Goal: Information Seeking & Learning: Learn about a topic

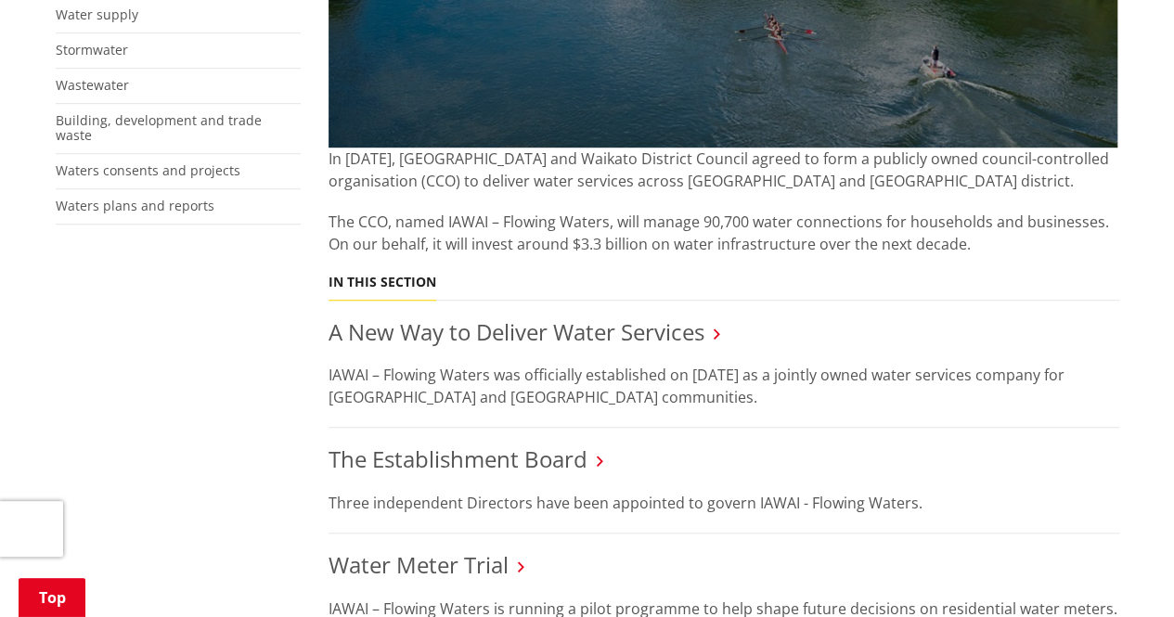
scroll to position [650, 0]
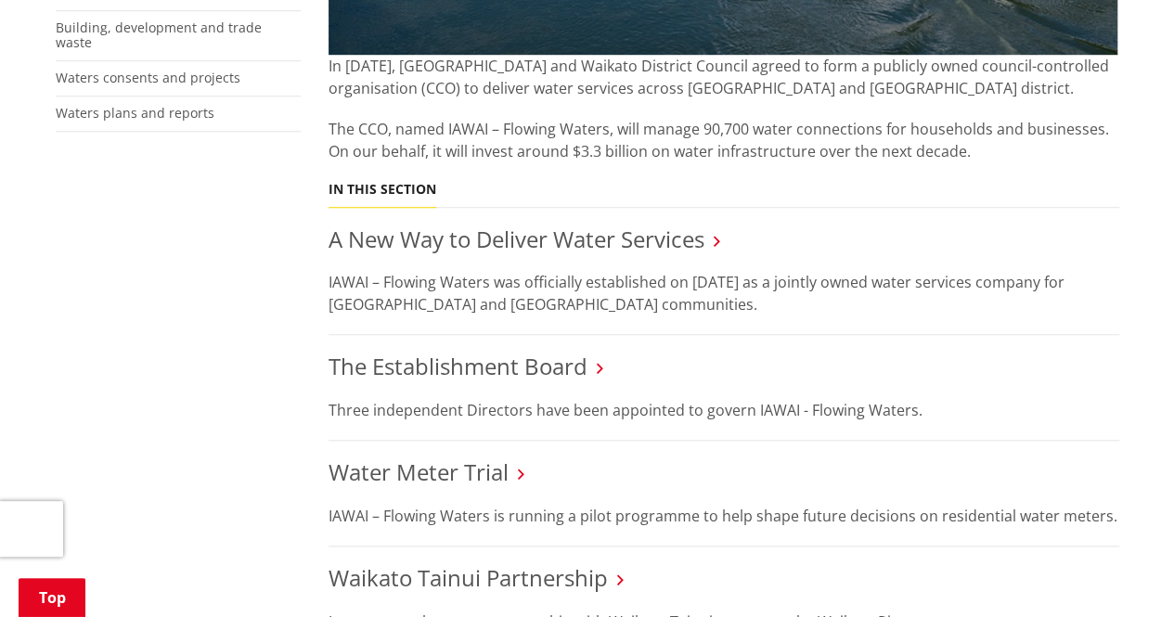
click at [618, 365] on h3 "The Establishment Board" at bounding box center [724, 367] width 791 height 27
click at [564, 365] on link "The Establishment Board" at bounding box center [458, 366] width 259 height 31
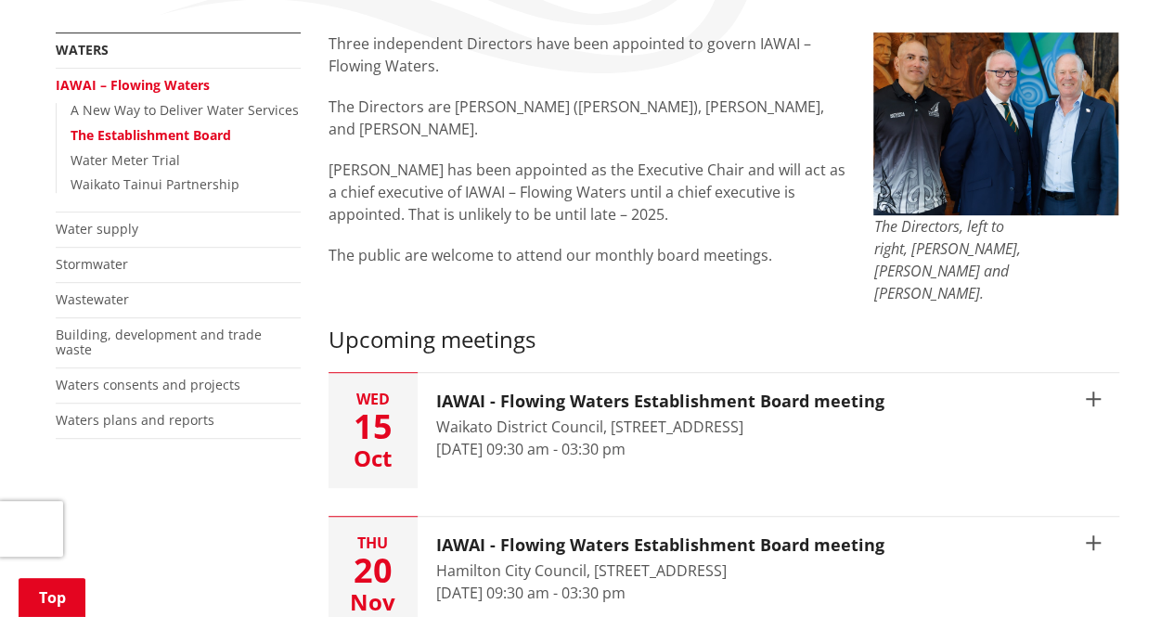
scroll to position [371, 0]
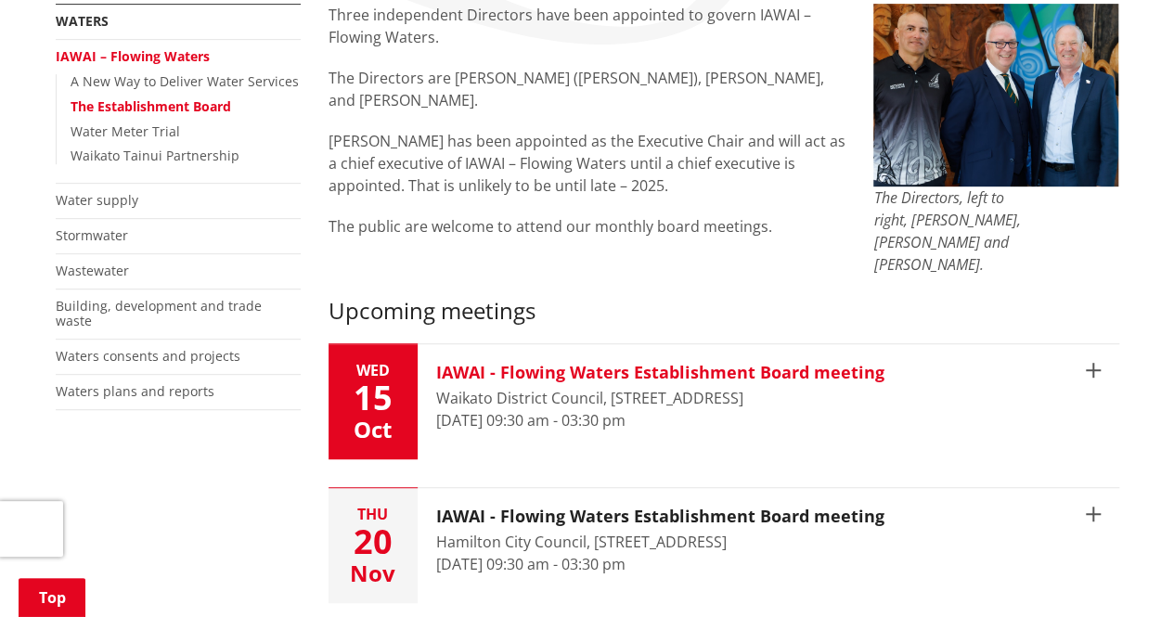
click at [646, 363] on h3 "IAWAI - Flowing Waters Establishment Board meeting" at bounding box center [660, 373] width 448 height 20
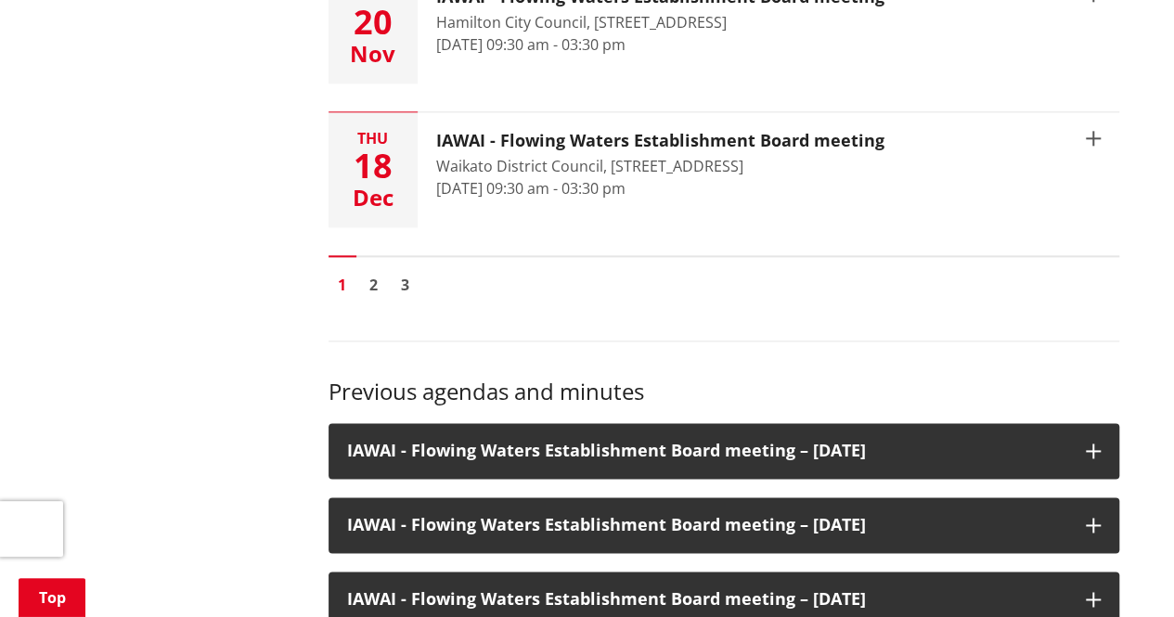
scroll to position [1114, 0]
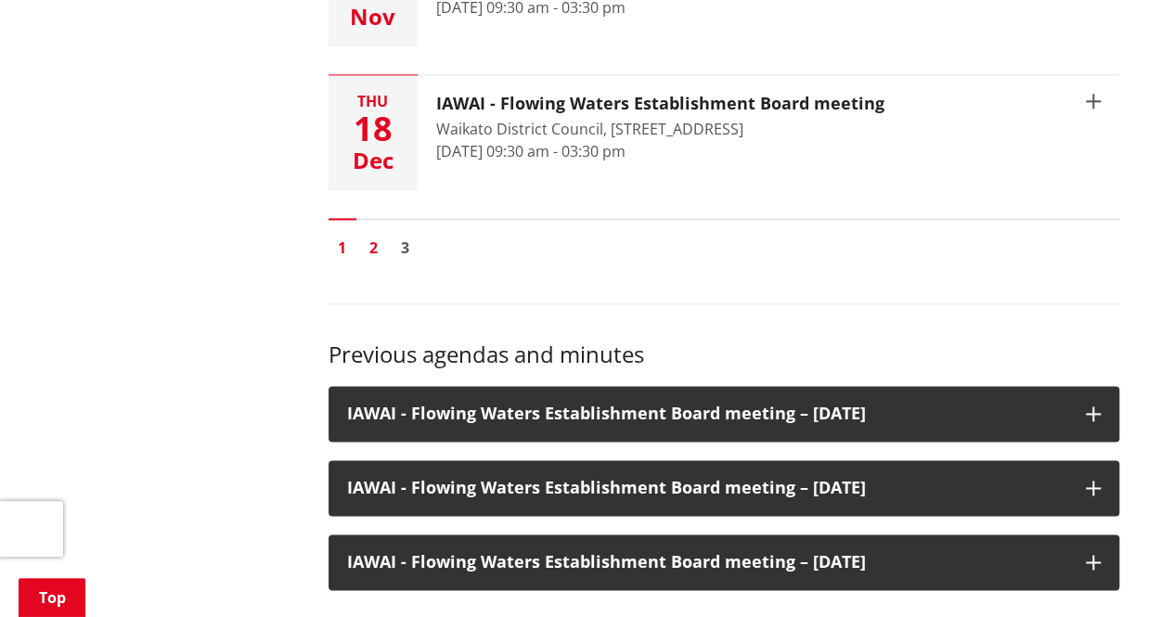
click at [379, 234] on link "2" at bounding box center [374, 248] width 28 height 28
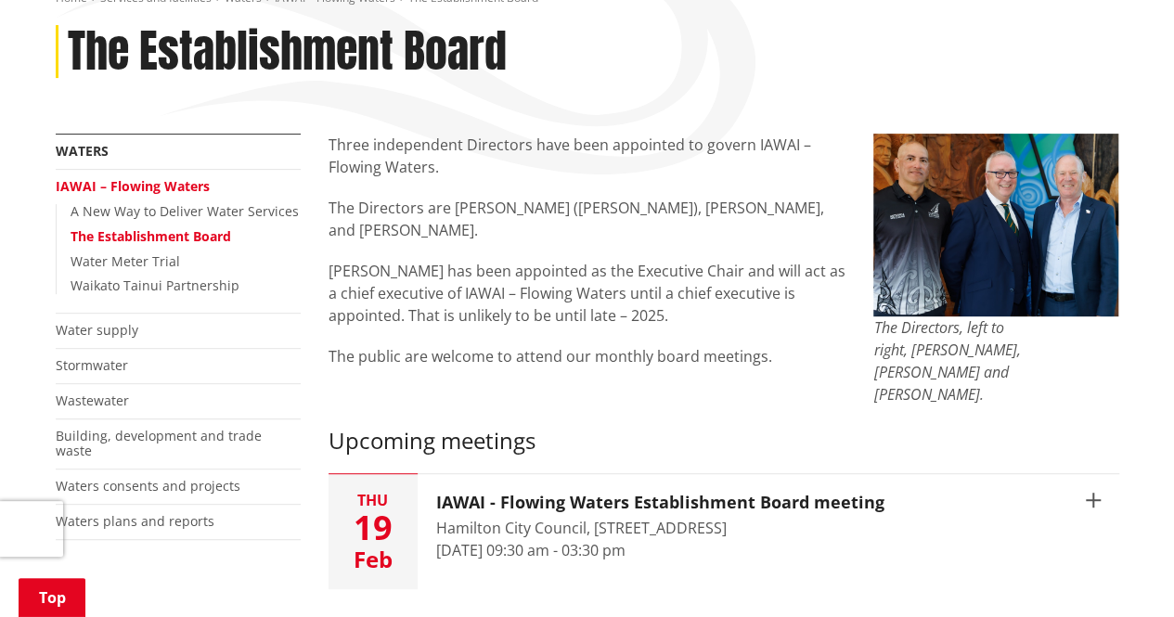
scroll to position [278, 0]
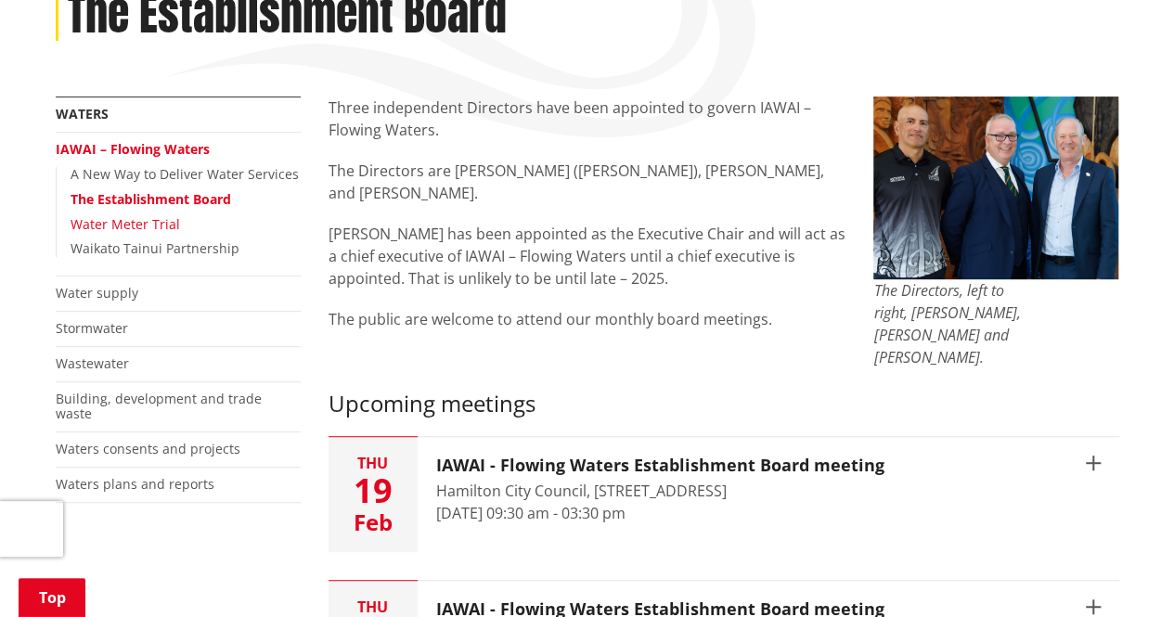
click at [169, 223] on link "Water Meter Trial" at bounding box center [126, 224] width 110 height 18
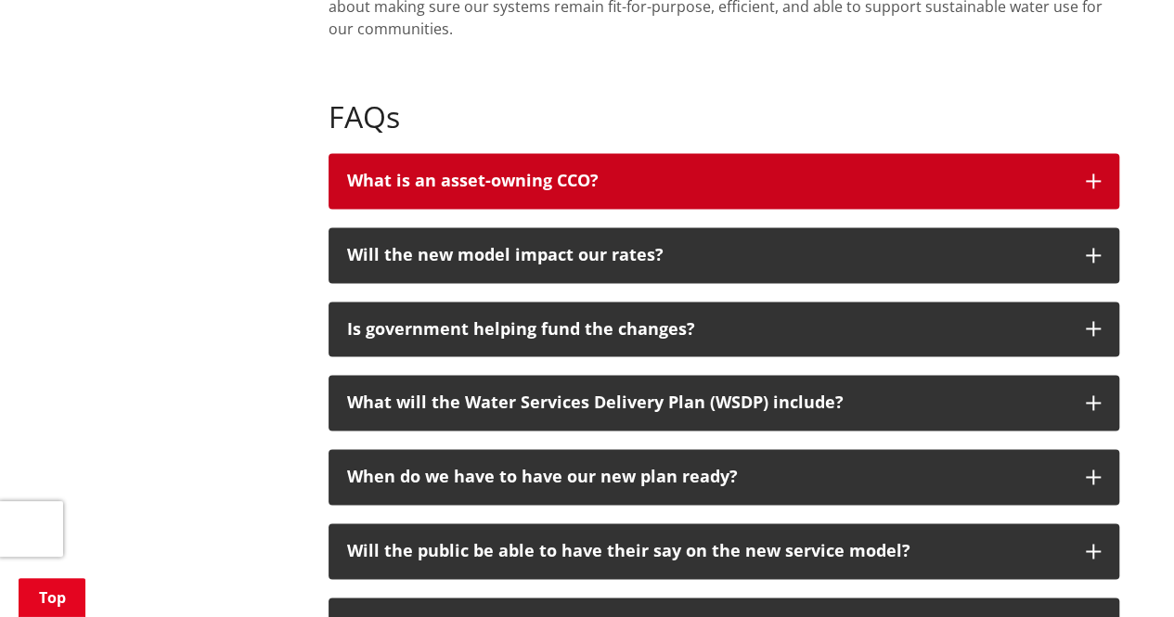
scroll to position [1207, 0]
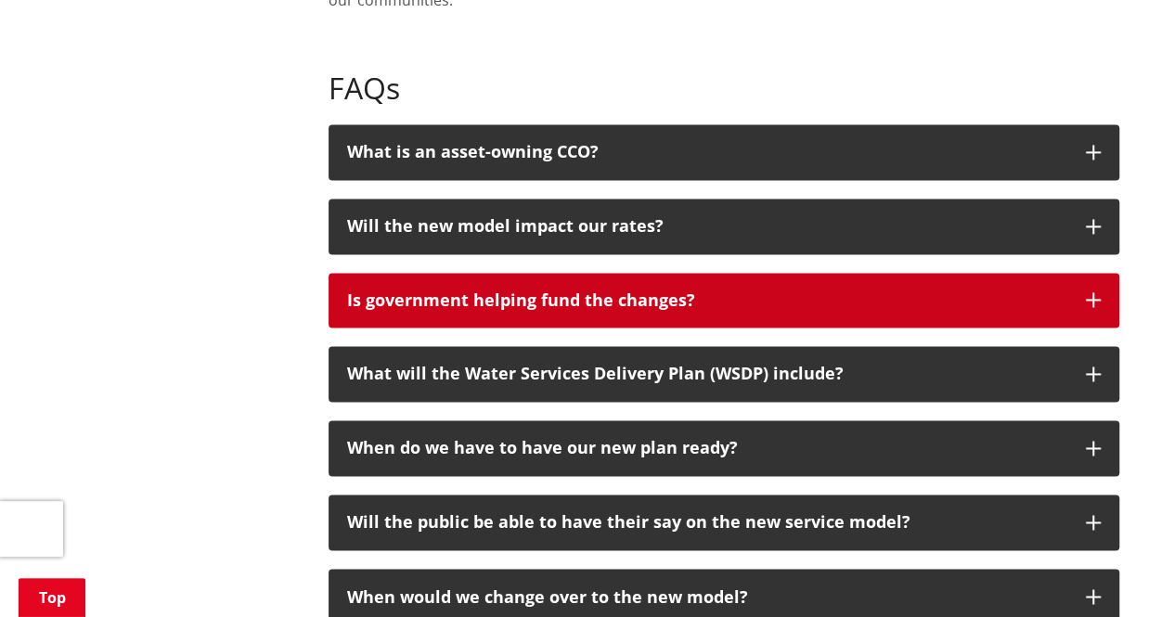
click at [739, 298] on div "Is government helping fund the changes?" at bounding box center [707, 300] width 720 height 19
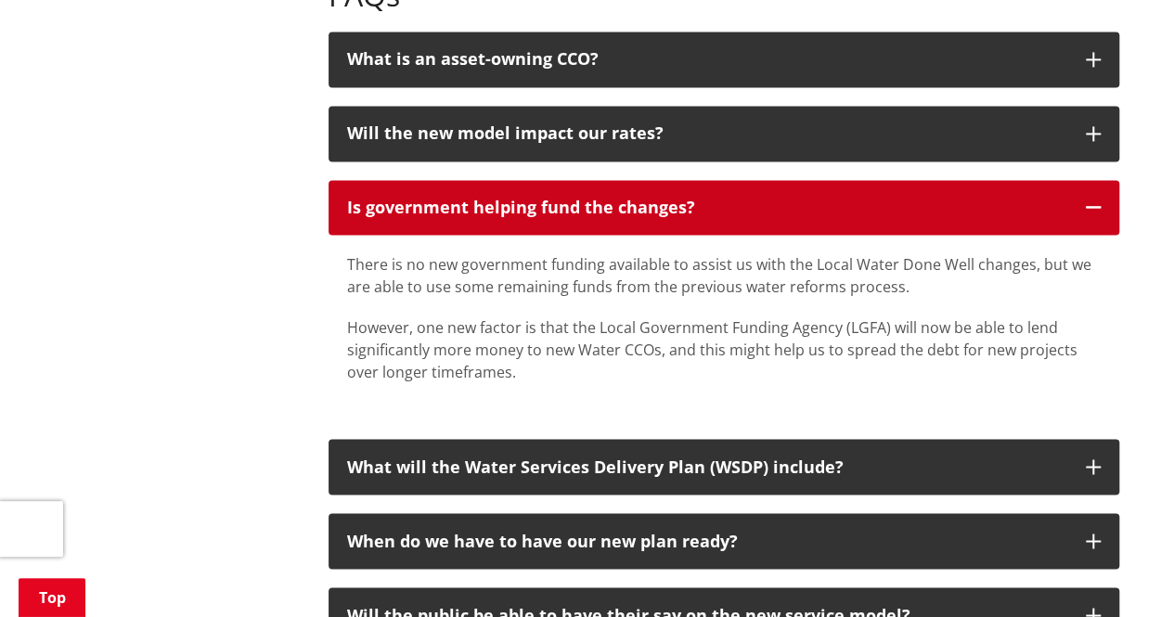
scroll to position [1392, 0]
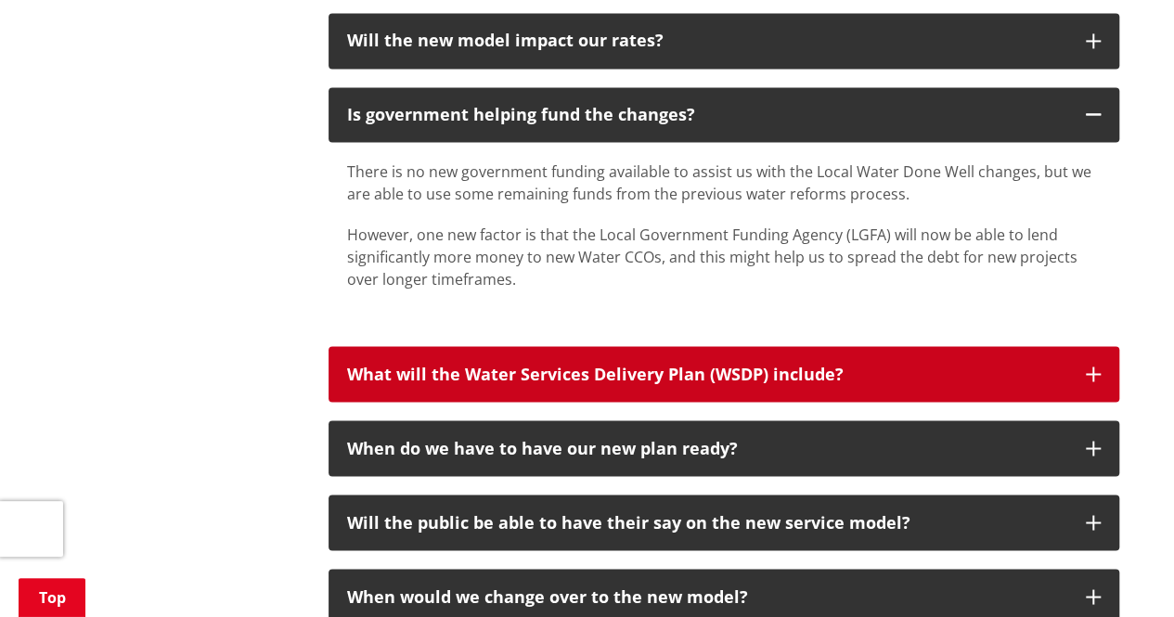
click at [711, 381] on div "What will the Water Services Delivery Plan (WSDP) include?" at bounding box center [707, 374] width 720 height 19
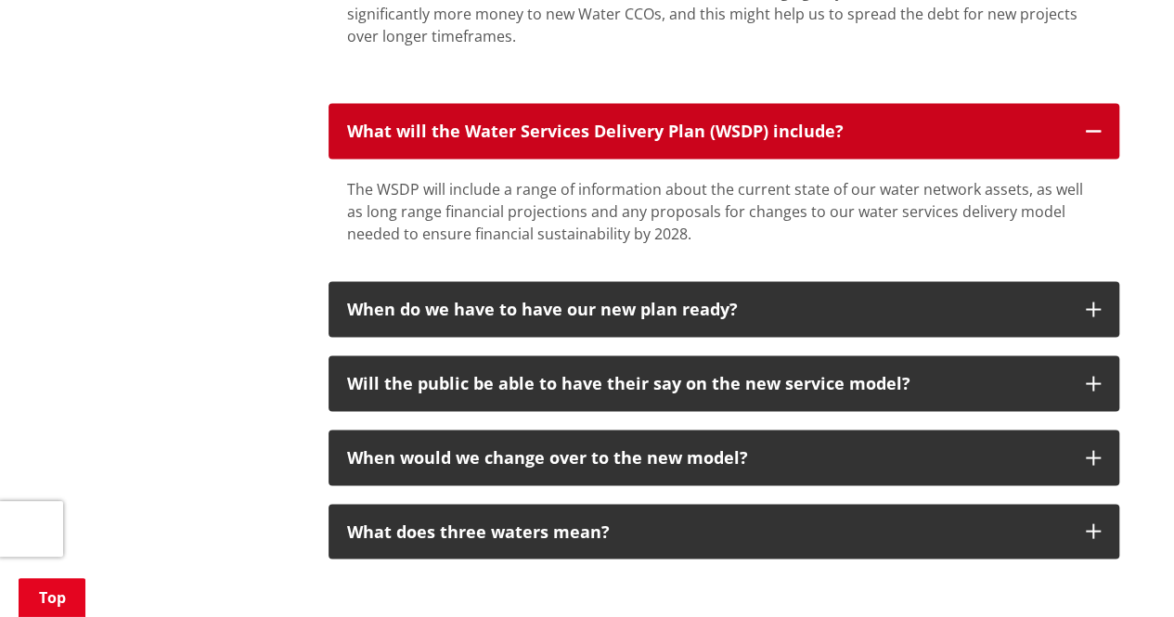
scroll to position [1671, 0]
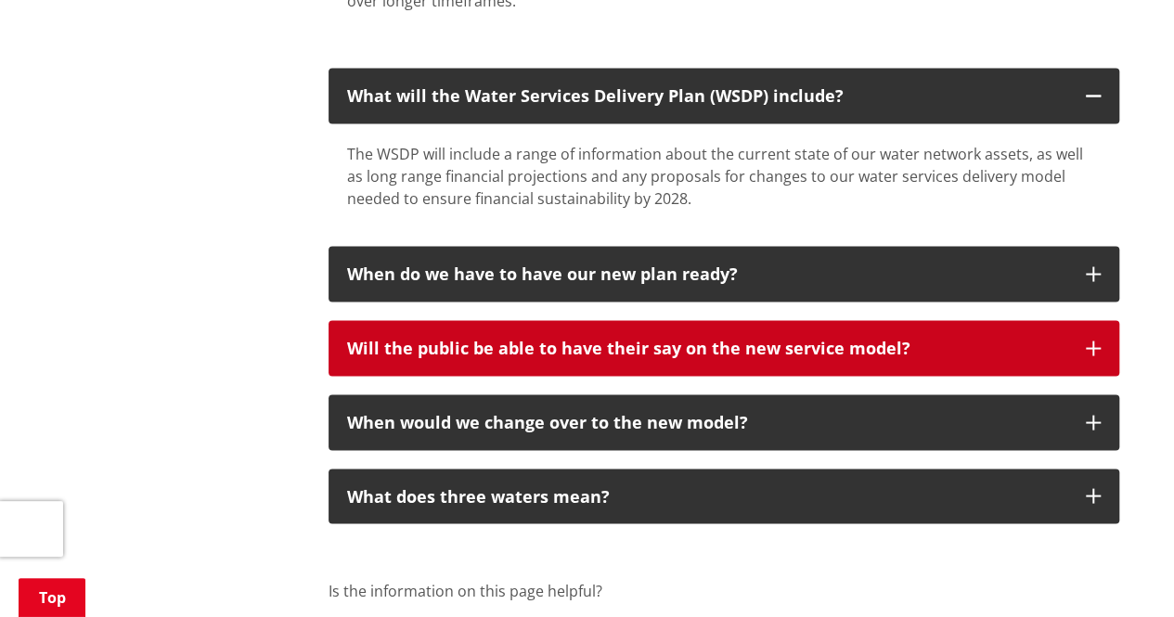
click at [738, 341] on div "Will the public be able to have their say on the new service model?" at bounding box center [707, 348] width 720 height 19
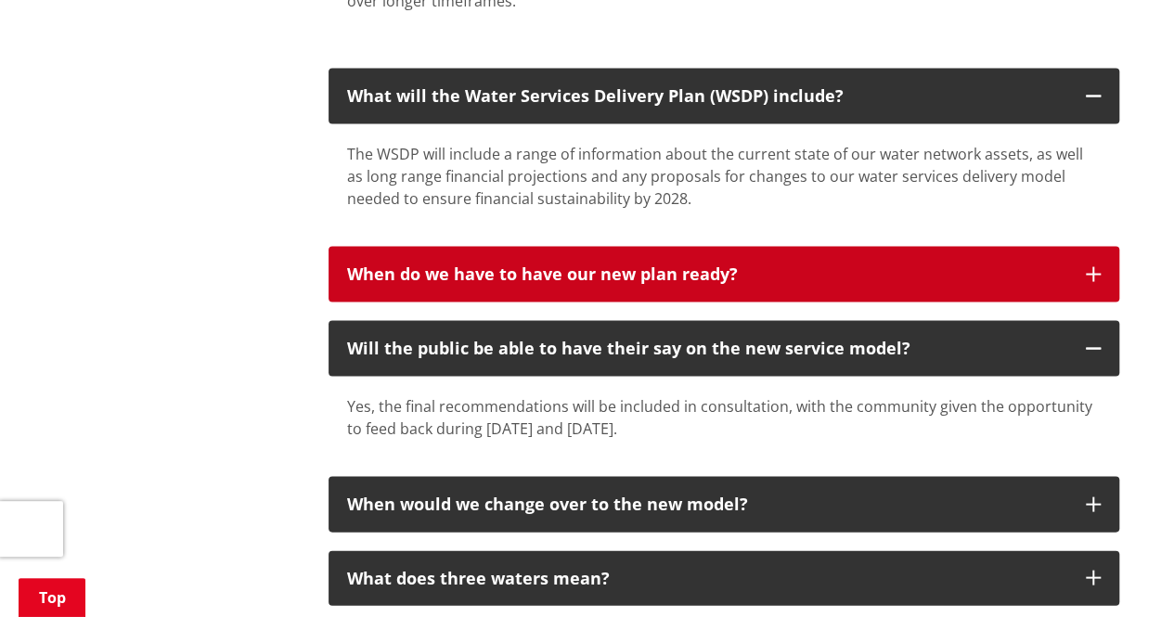
click at [713, 273] on div "When do we have to have our new plan ready?" at bounding box center [707, 274] width 720 height 19
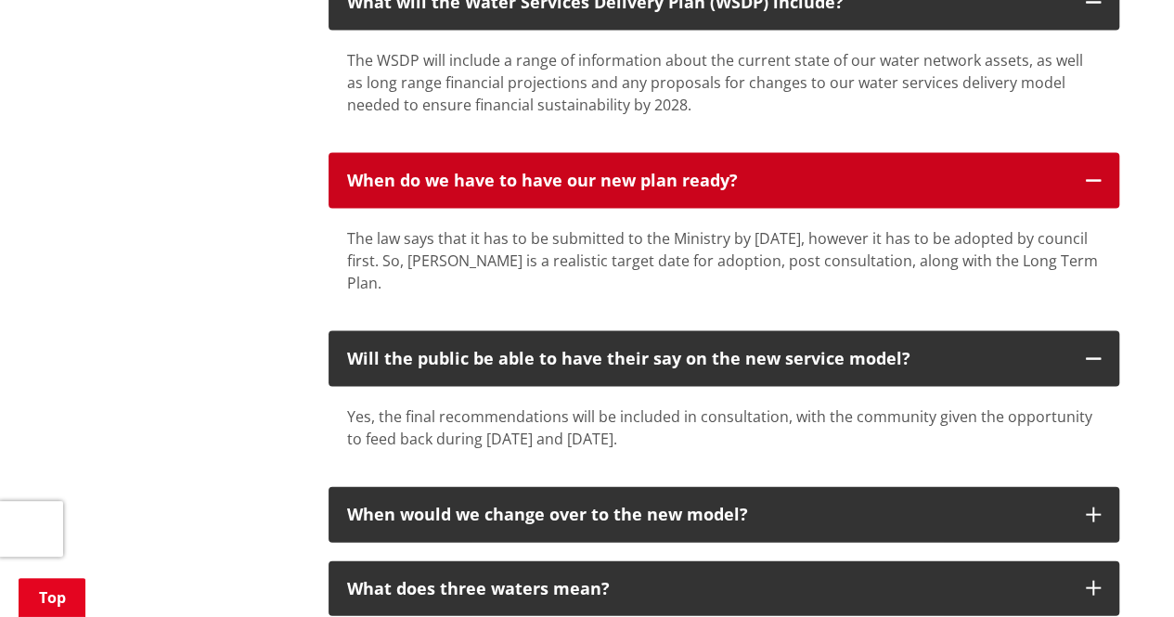
scroll to position [1857, 0]
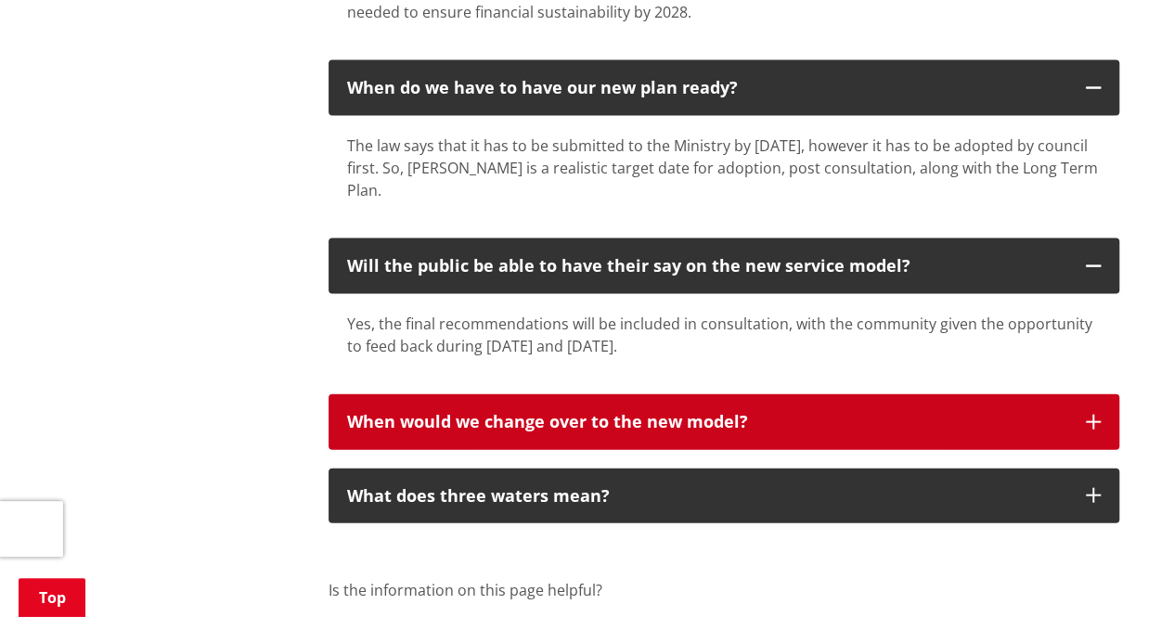
click at [713, 413] on div "When would we change over to the new model?" at bounding box center [707, 422] width 720 height 19
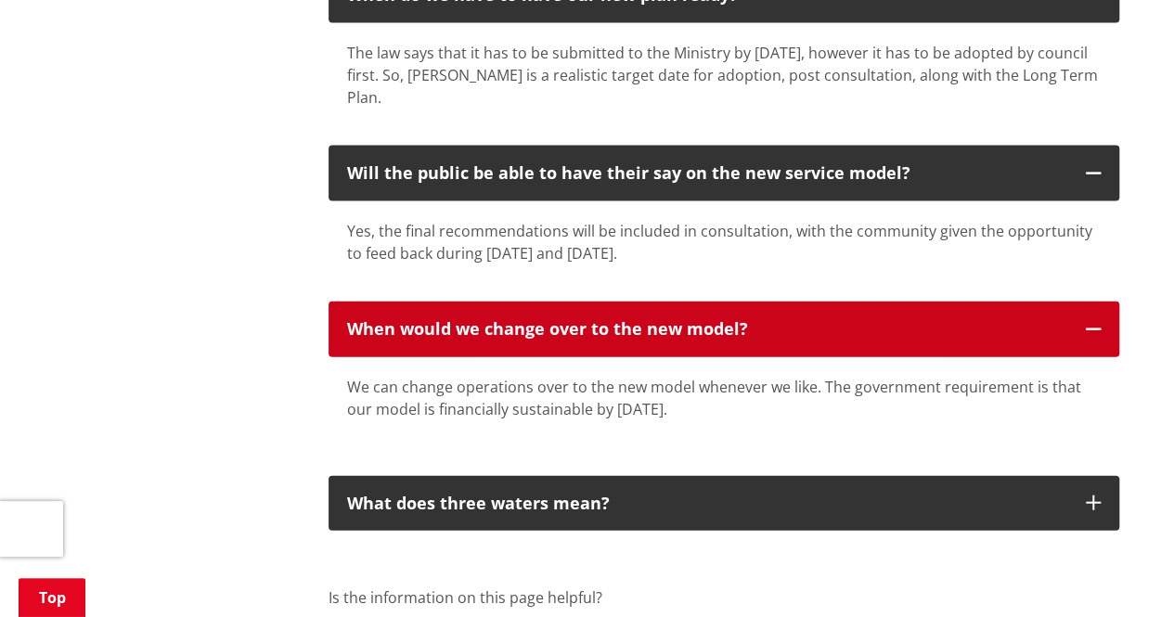
scroll to position [2042, 0]
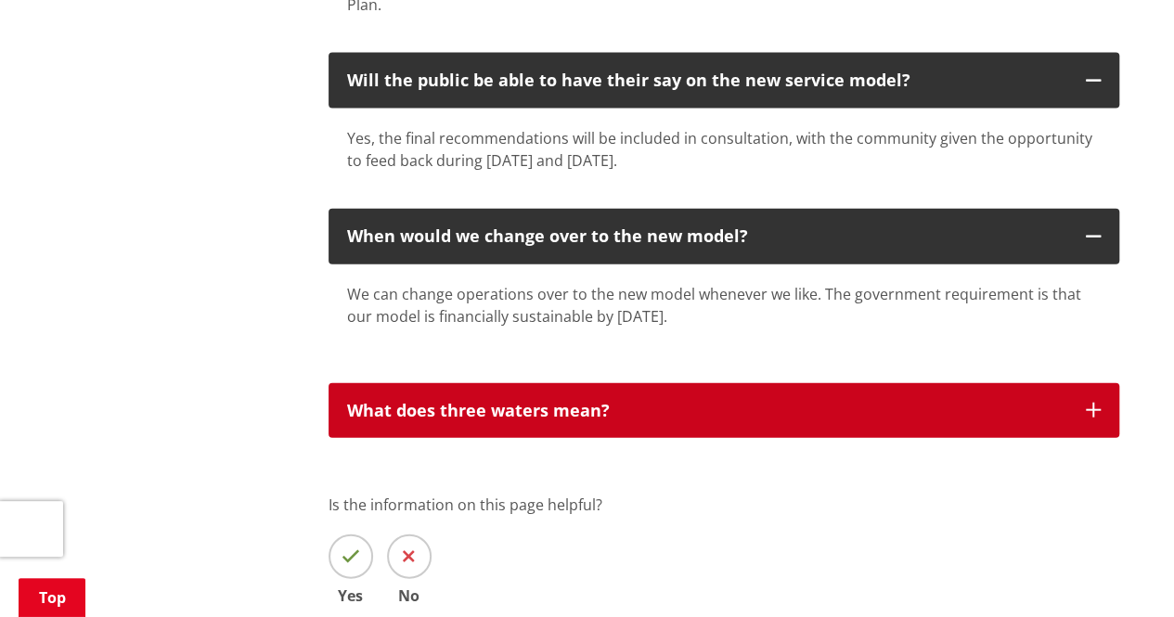
click at [711, 402] on div "What does three waters mean?" at bounding box center [707, 411] width 720 height 19
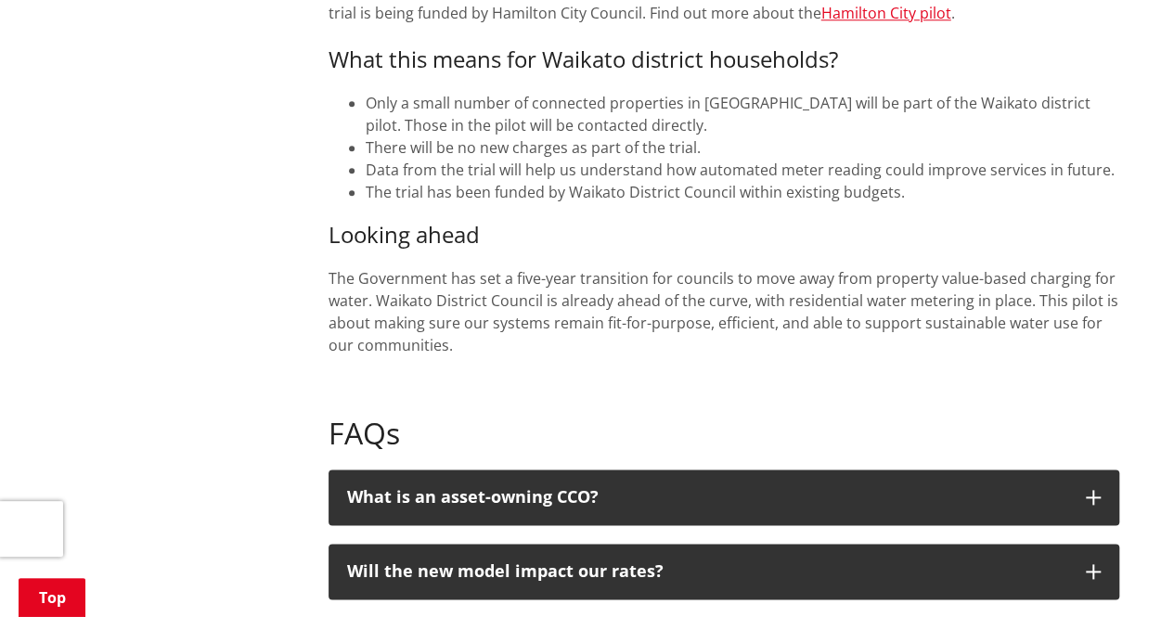
scroll to position [835, 0]
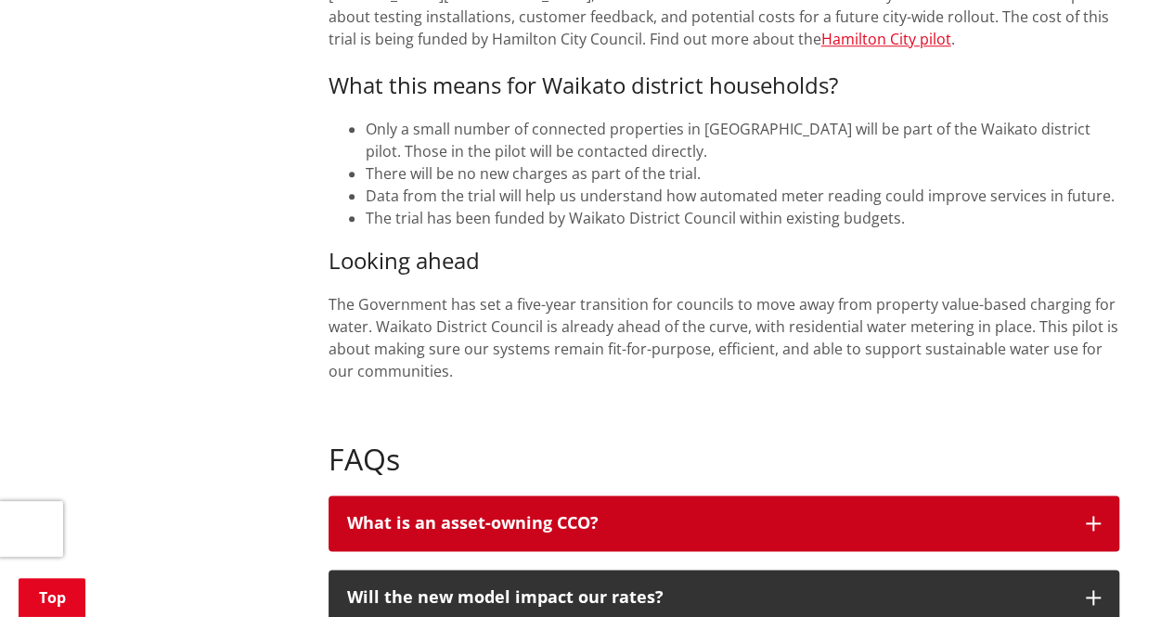
click at [679, 514] on div "What is an asset-owning CCO?" at bounding box center [707, 523] width 720 height 19
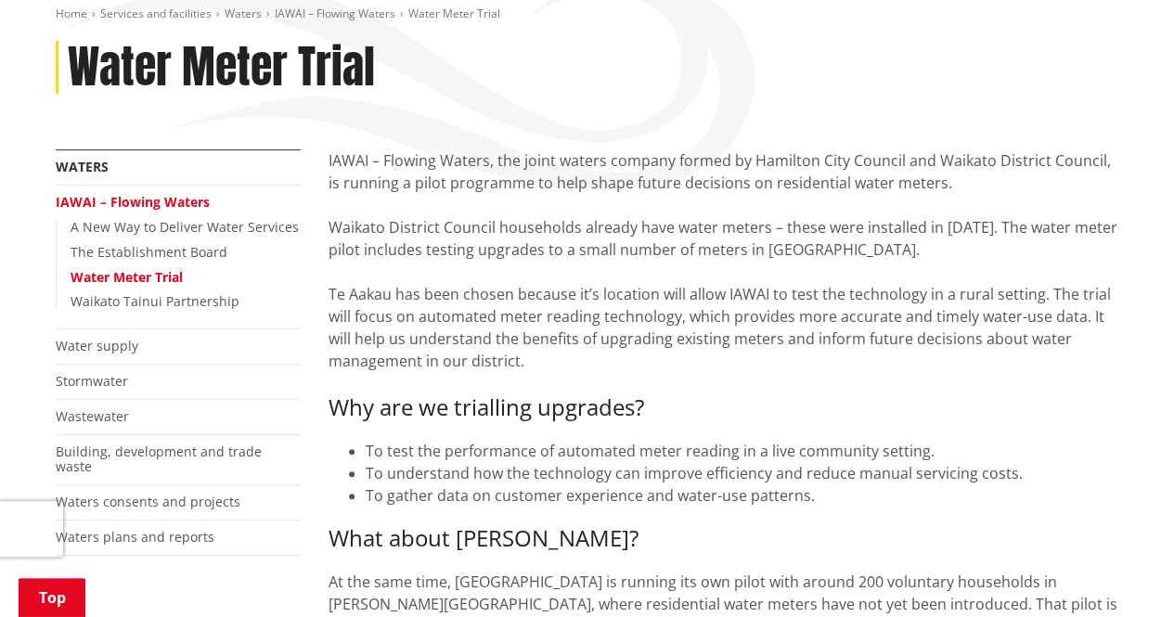
scroll to position [186, 0]
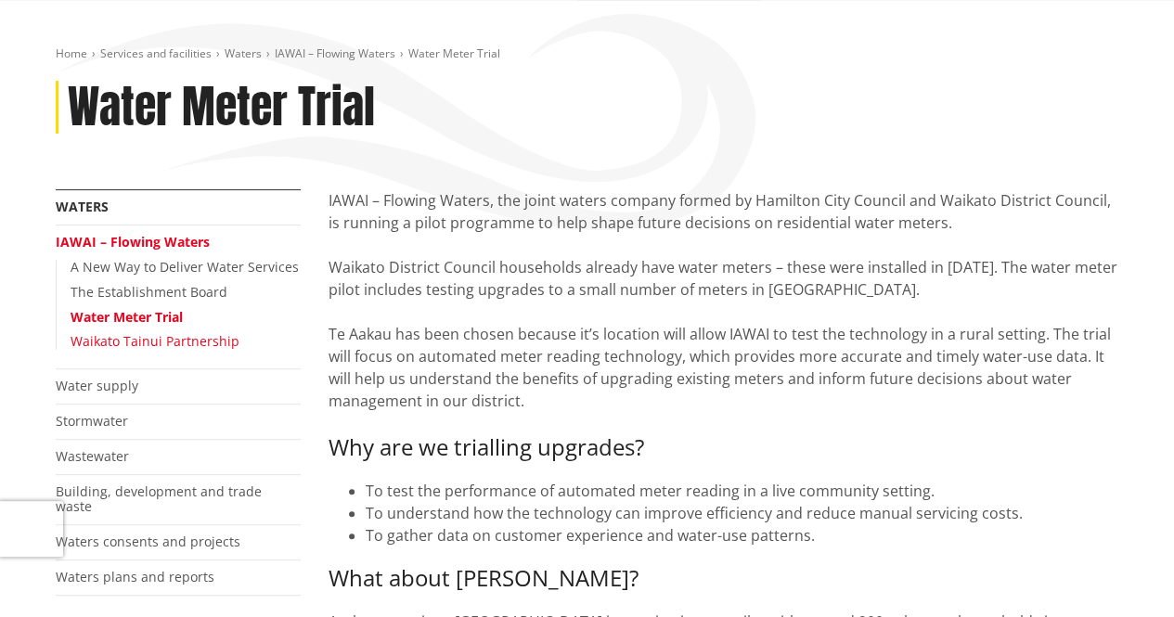
click at [210, 340] on link "Waikato Tainui Partnership" at bounding box center [155, 341] width 169 height 18
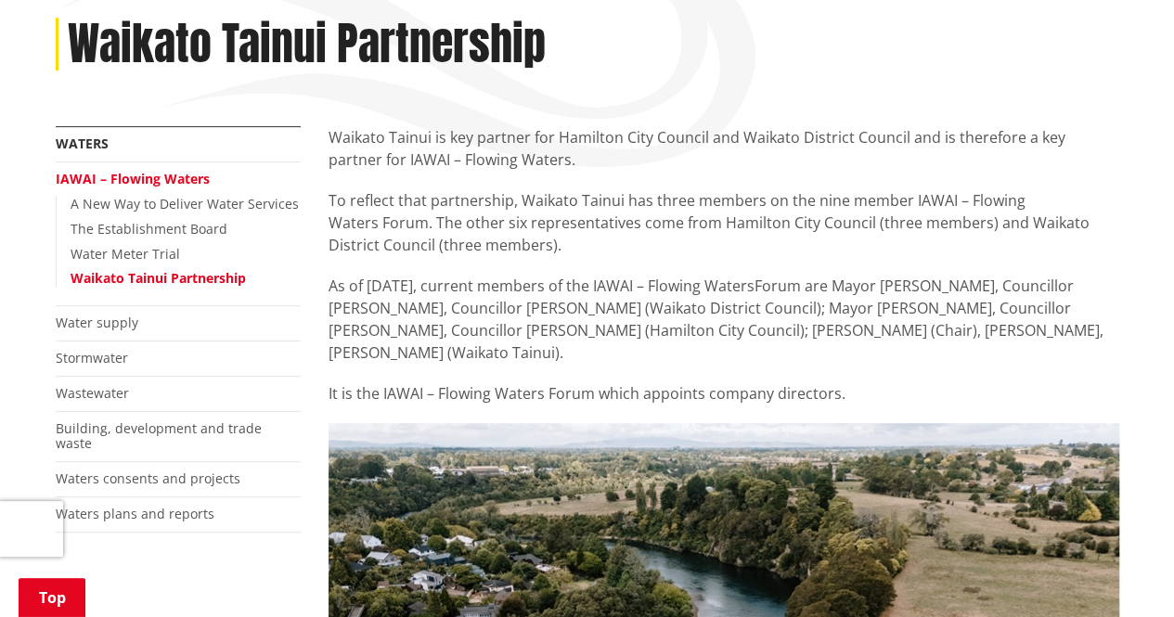
scroll to position [278, 0]
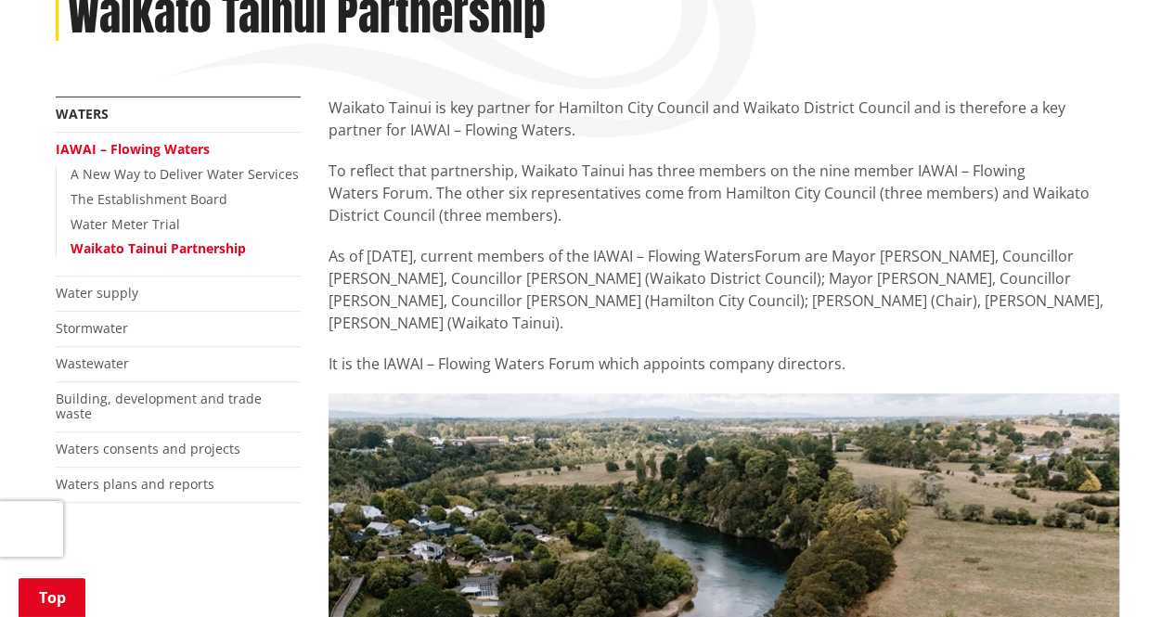
click at [171, 298] on li "Water supply" at bounding box center [178, 294] width 245 height 35
click at [115, 295] on link "Water supply" at bounding box center [97, 293] width 83 height 18
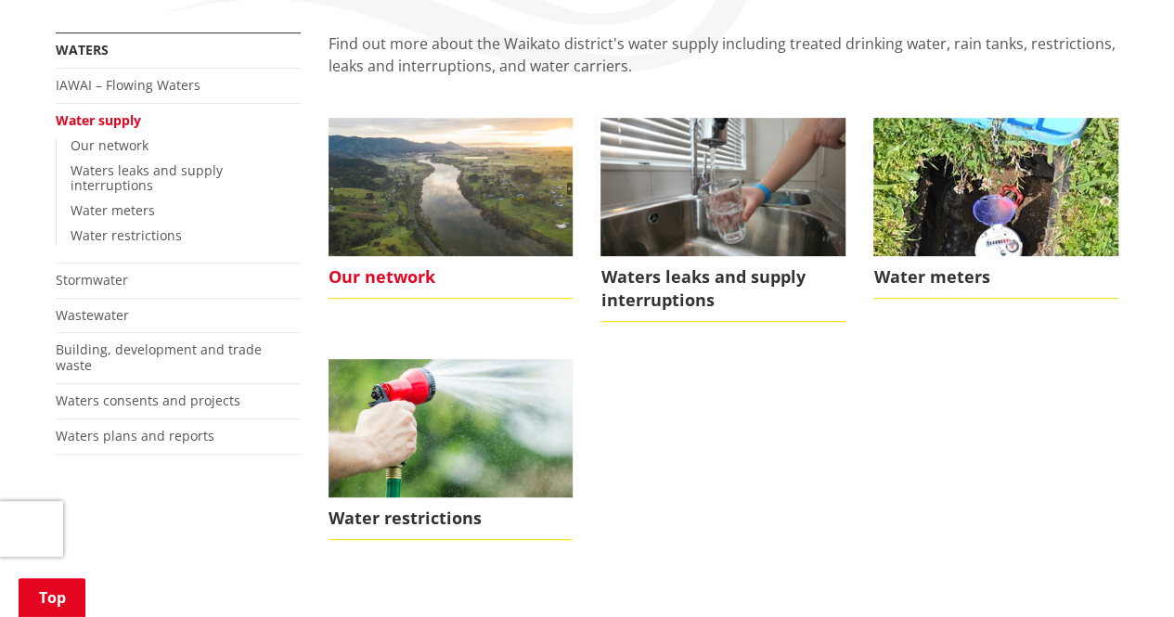
scroll to position [371, 0]
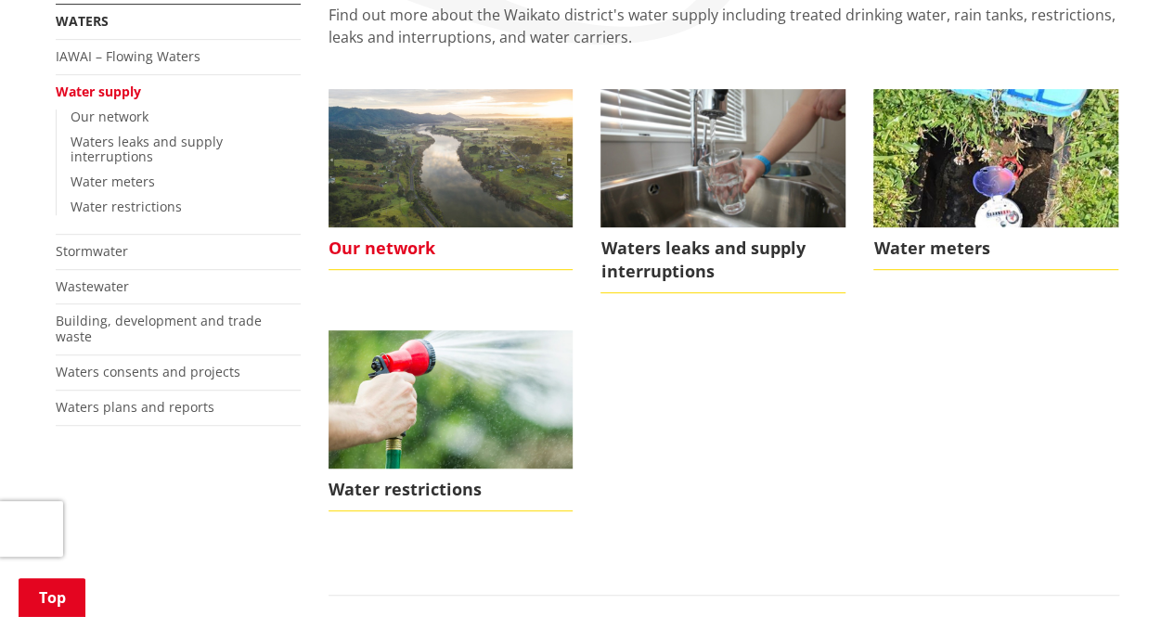
click at [406, 252] on span "Our network" at bounding box center [451, 248] width 245 height 43
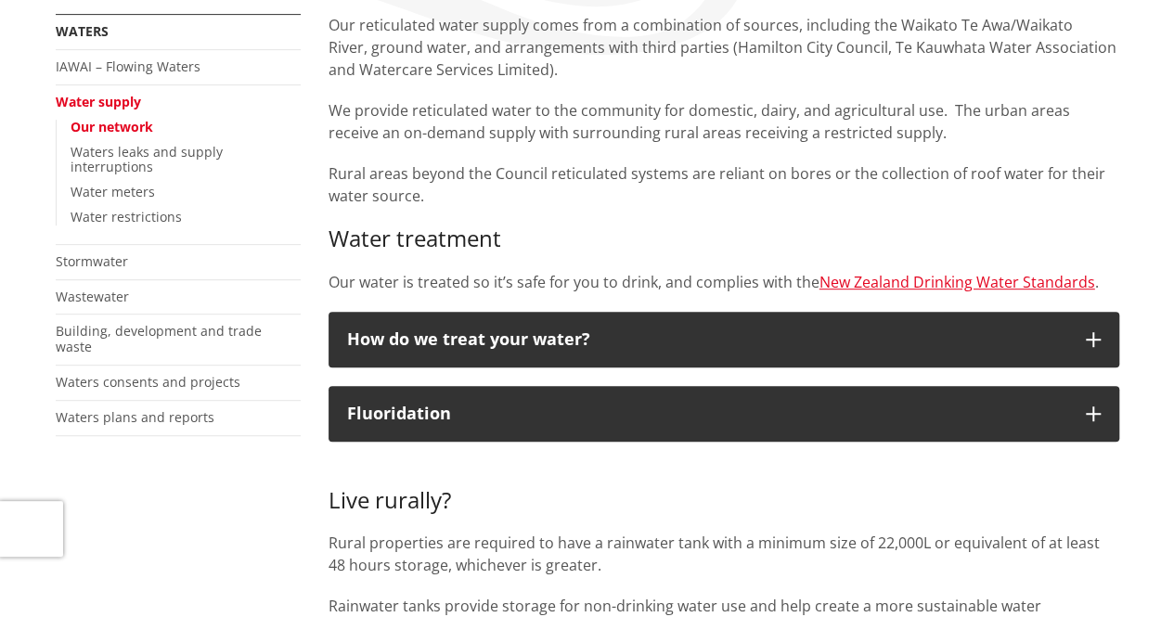
scroll to position [371, 0]
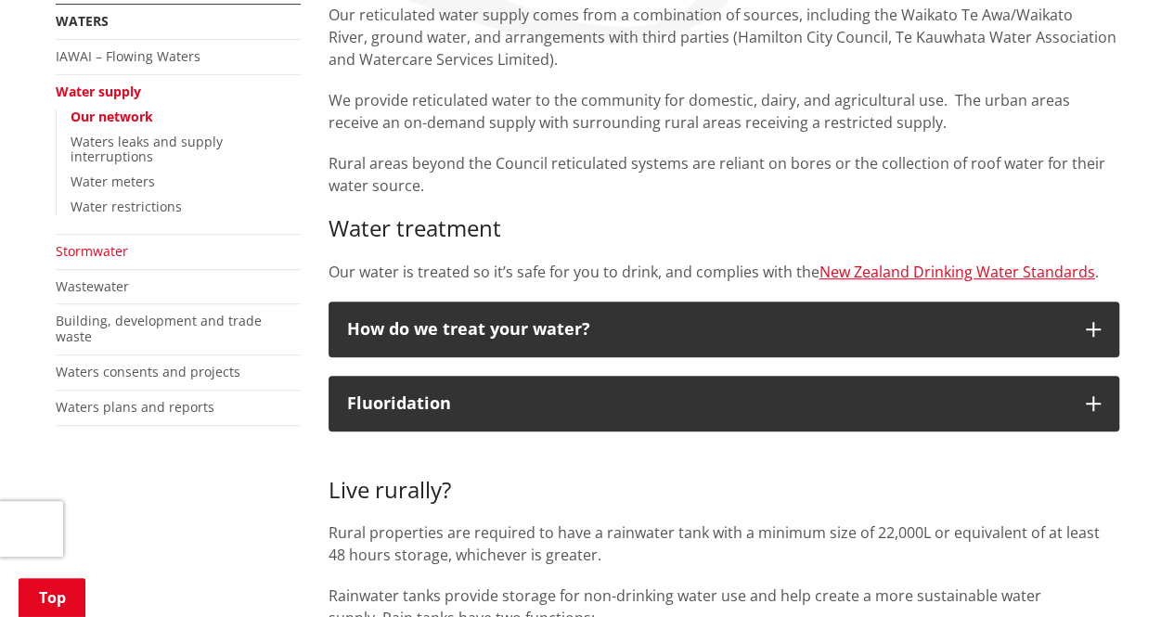
click at [106, 242] on link "Stormwater" at bounding box center [92, 251] width 72 height 18
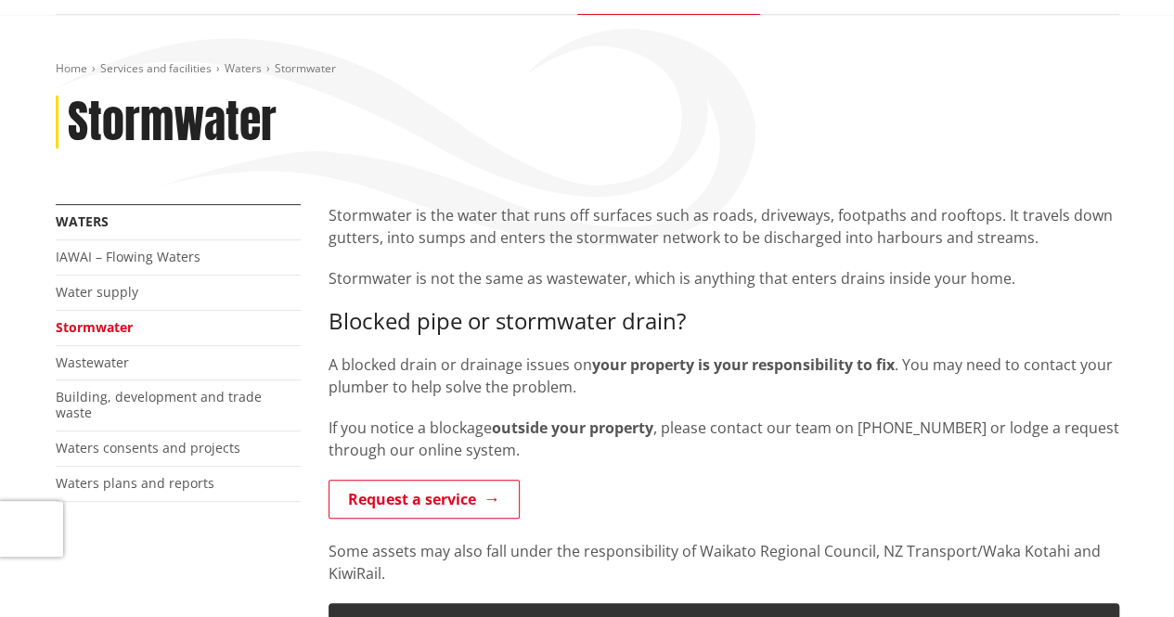
scroll to position [186, 0]
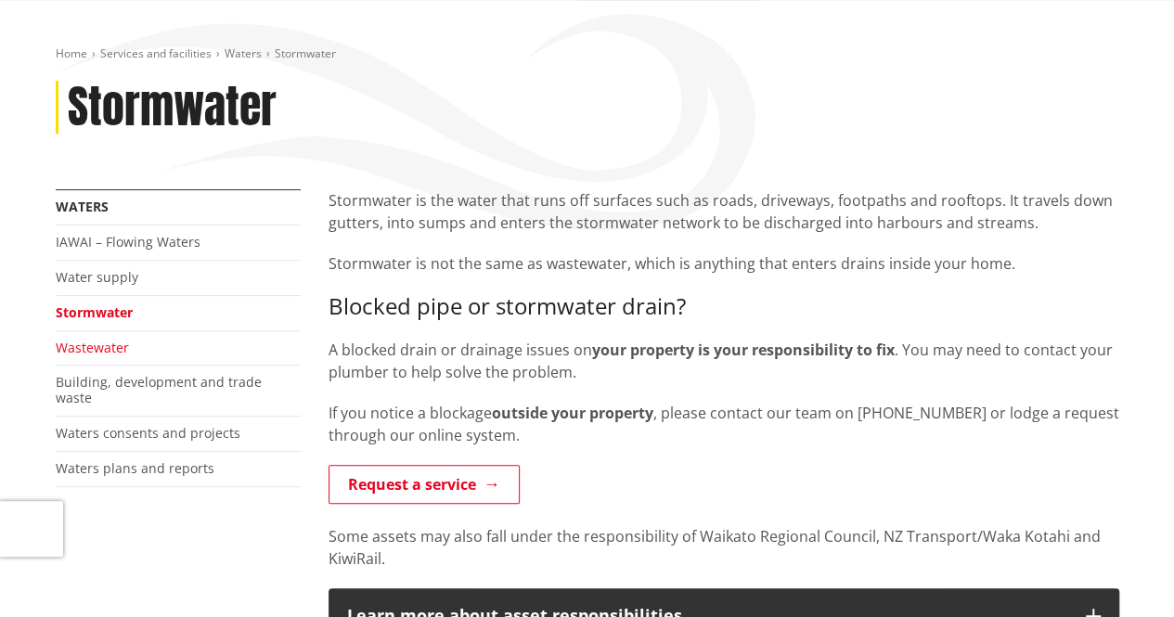
click at [95, 345] on link "Wastewater" at bounding box center [92, 348] width 73 height 18
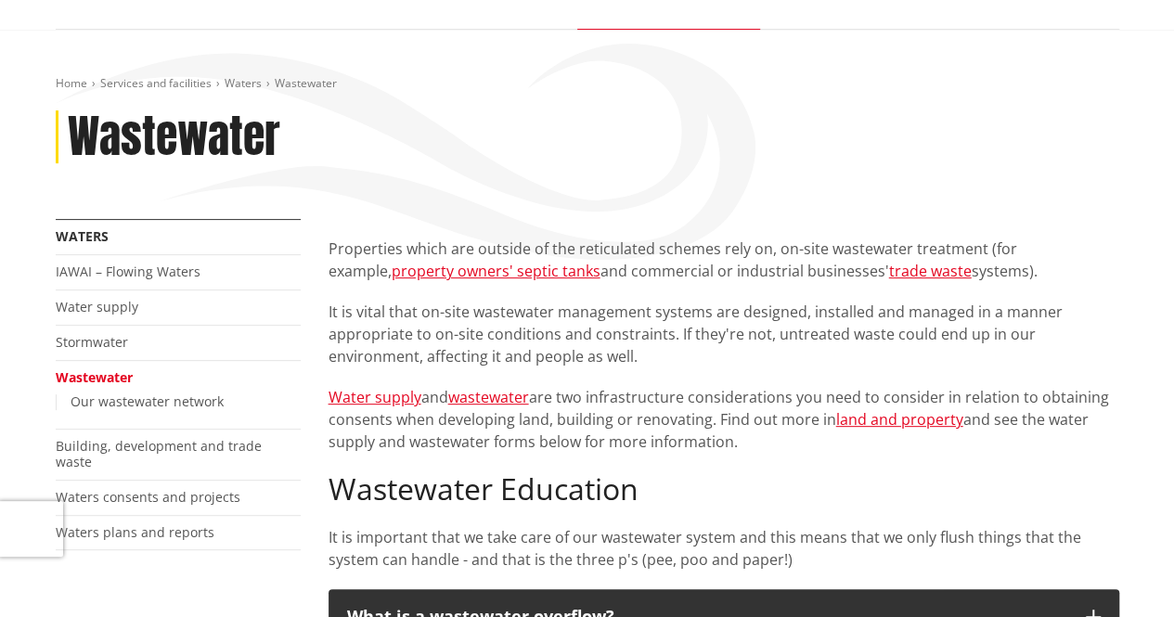
scroll to position [186, 0]
